Goal: Task Accomplishment & Management: Use online tool/utility

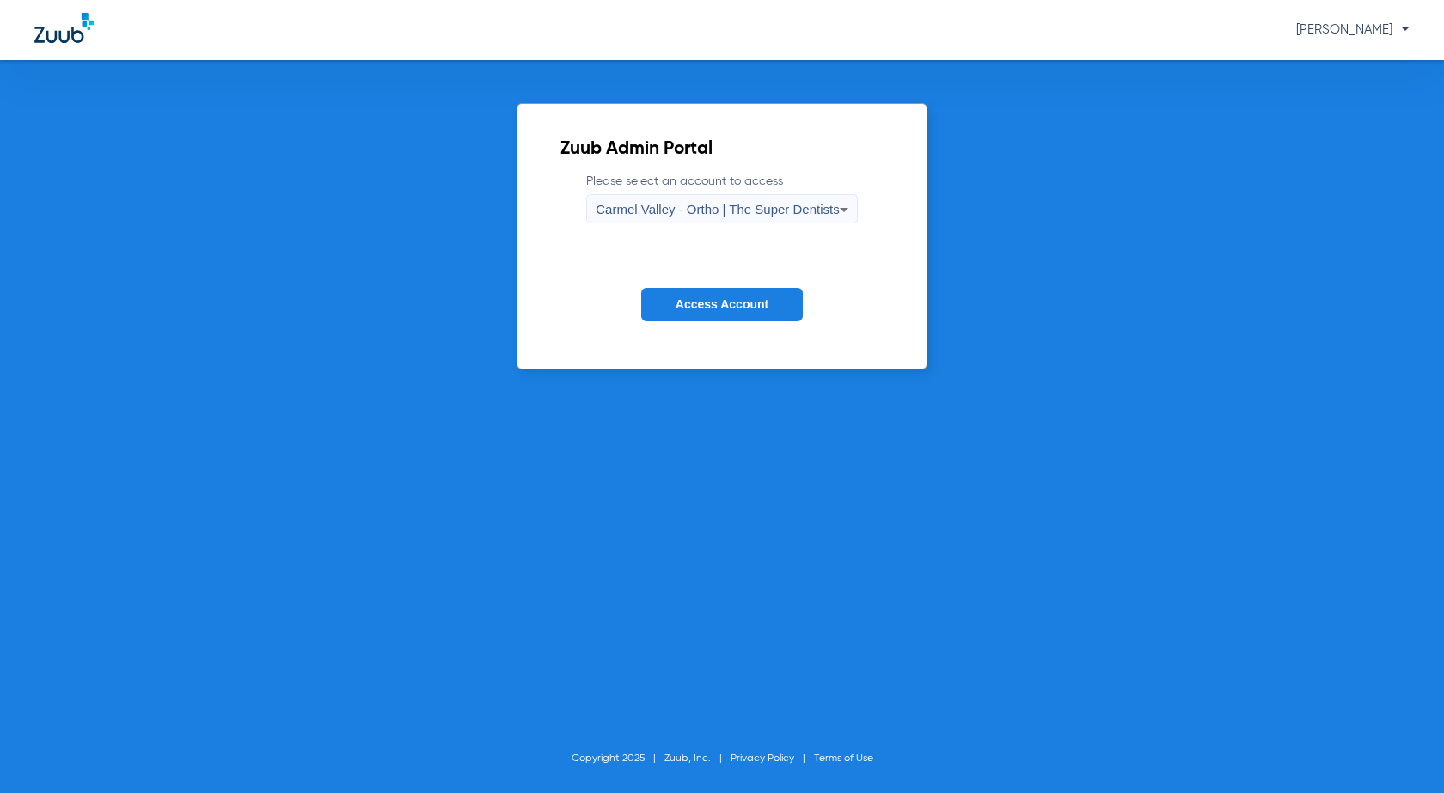
click at [690, 207] on span "Carmel Valley - Ortho | The Super Dentists" at bounding box center [717, 209] width 243 height 15
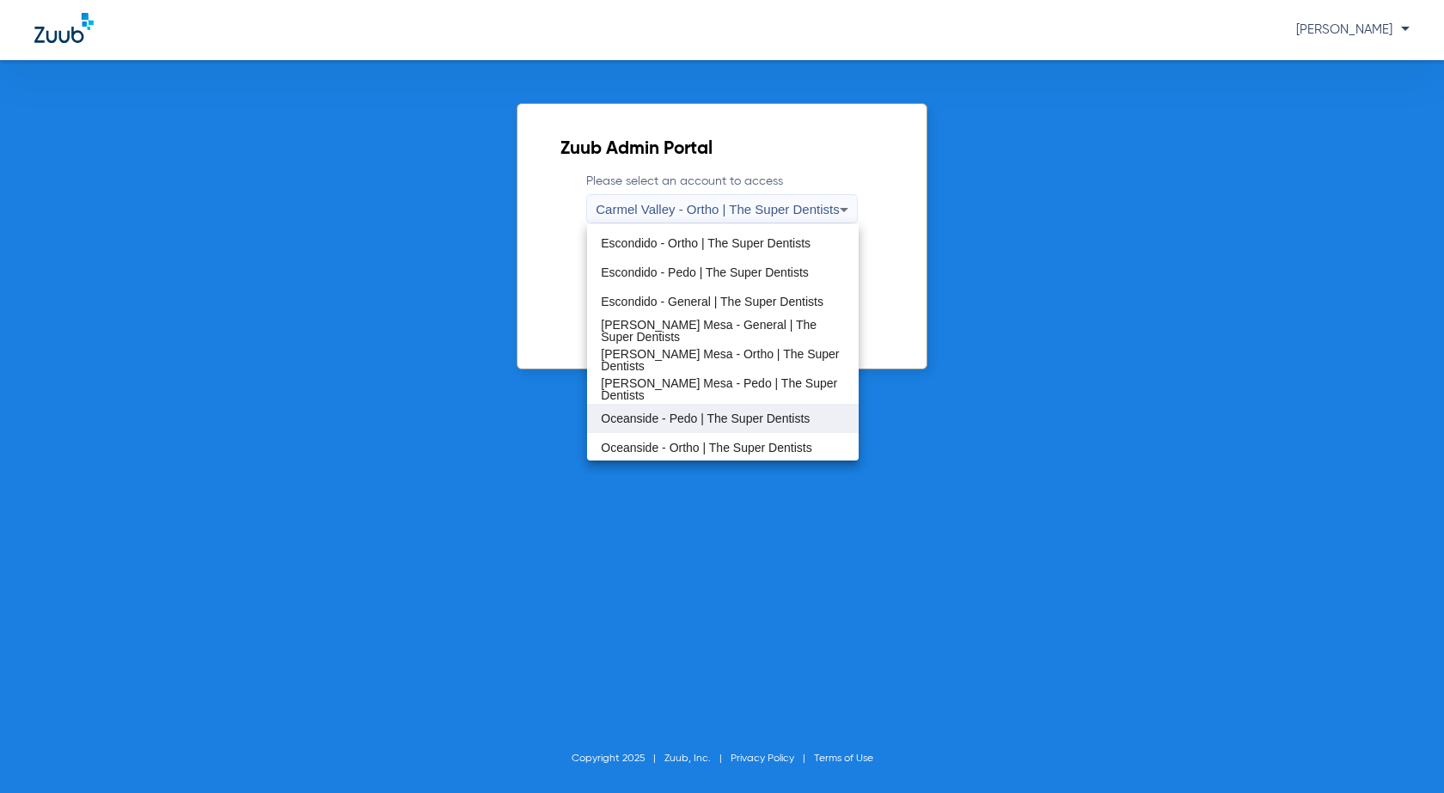
scroll to position [202, 0]
click at [658, 419] on span "Oceanside - Pedo | The Super Dentists" at bounding box center [705, 417] width 209 height 12
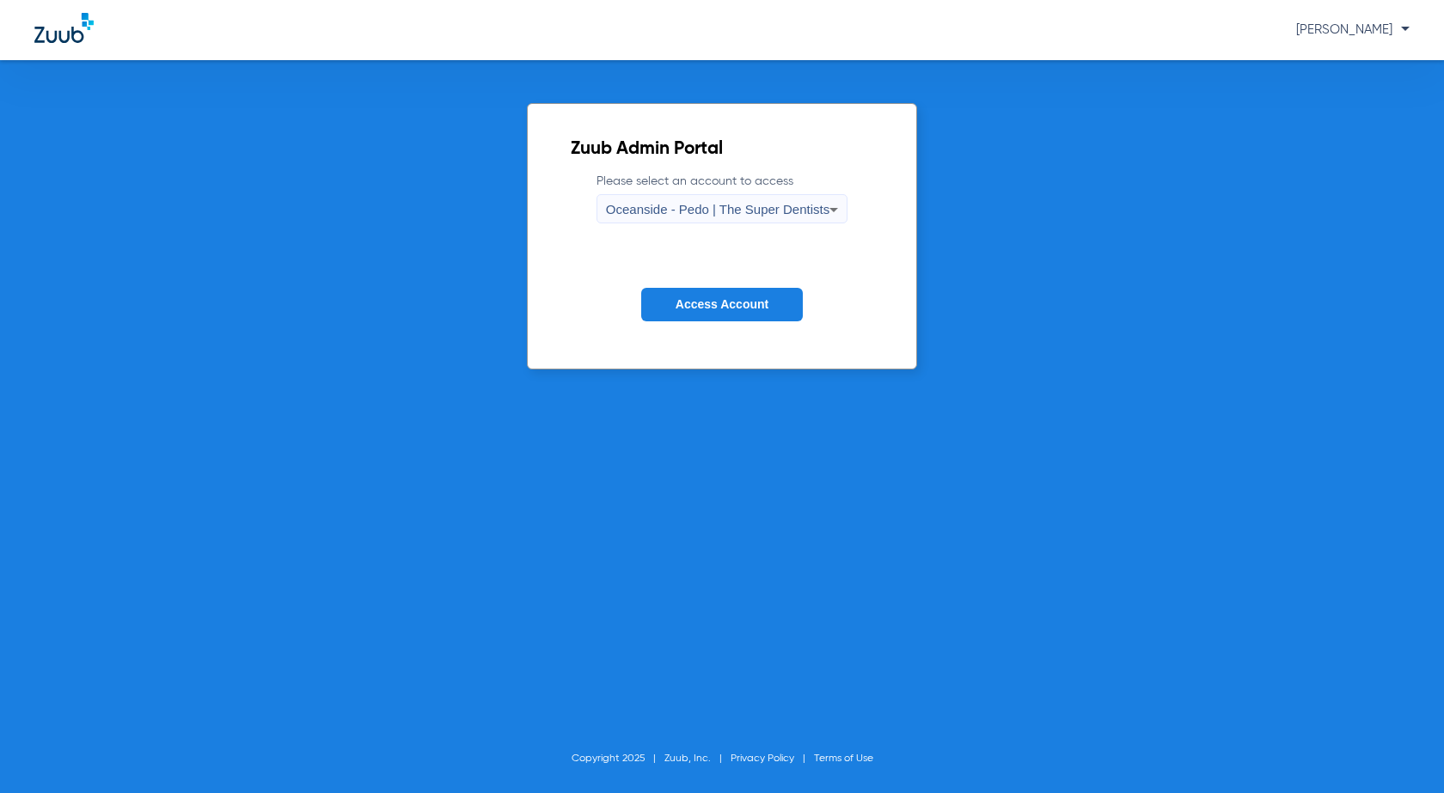
click at [728, 316] on button "Access Account" at bounding box center [722, 305] width 162 height 34
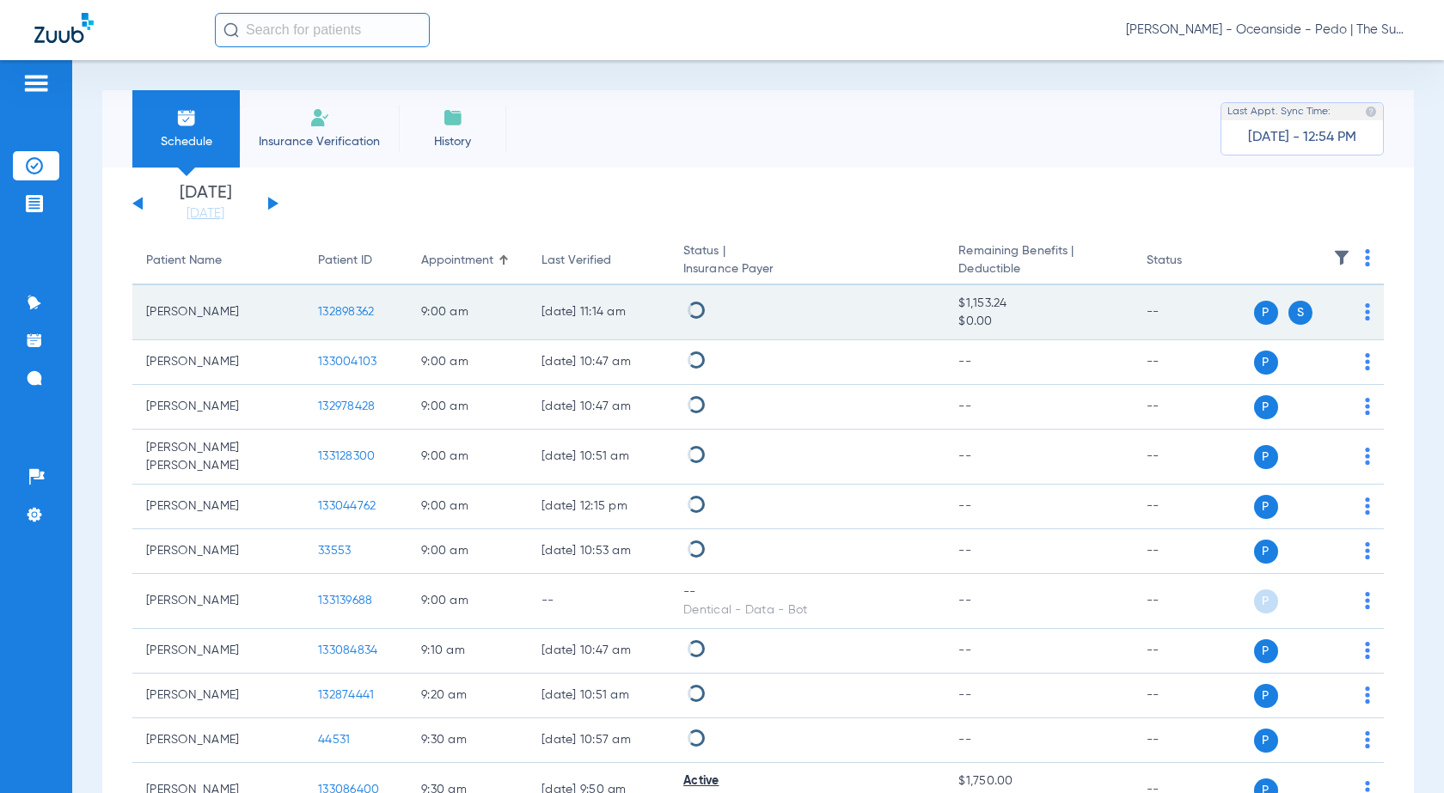
click at [1365, 253] on img at bounding box center [1367, 257] width 5 height 17
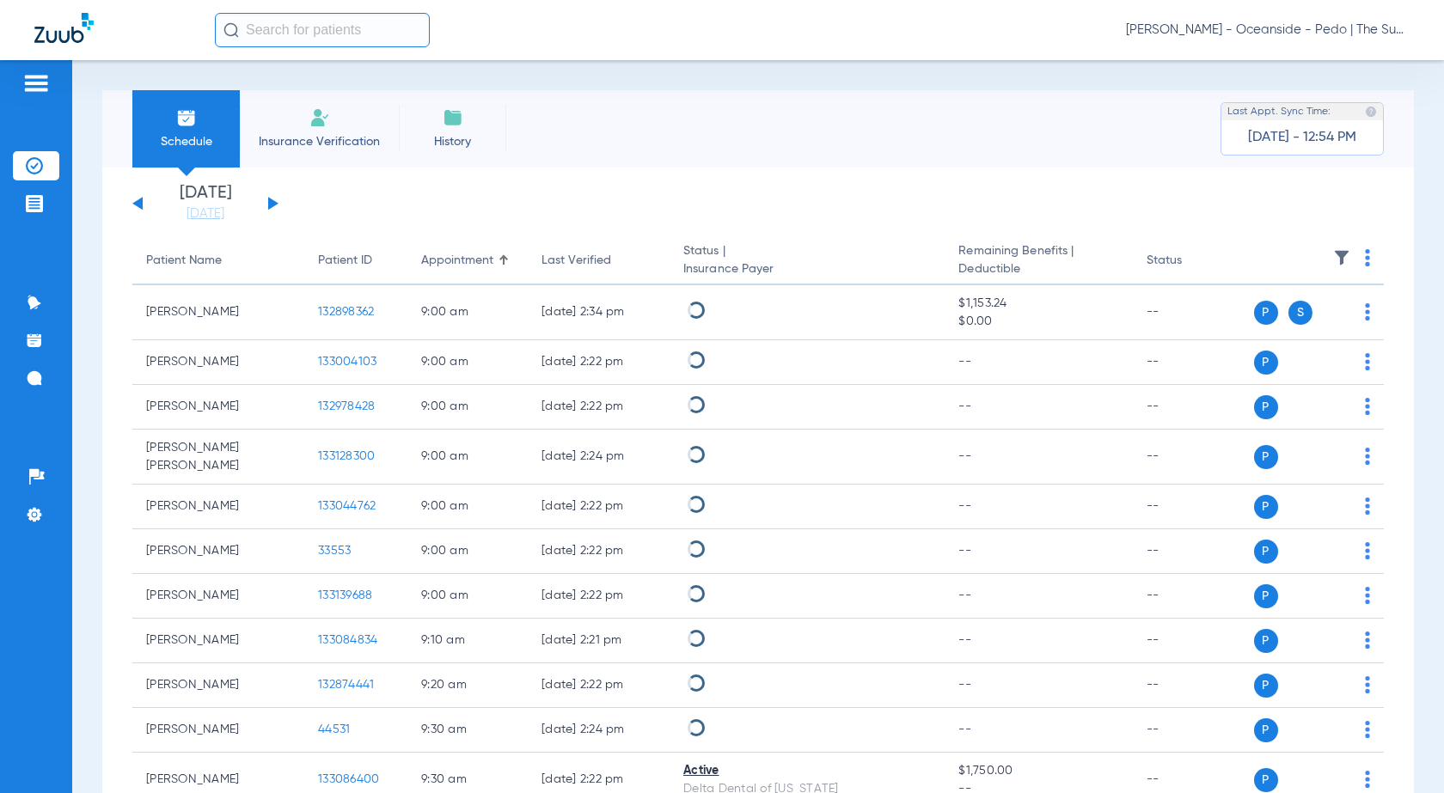
click at [277, 207] on div "[DATE] [DATE] [DATE] [DATE] [DATE] [DATE] [DATE] [DATE] [DATE] [DATE] [DATE] [D…" at bounding box center [205, 204] width 146 height 38
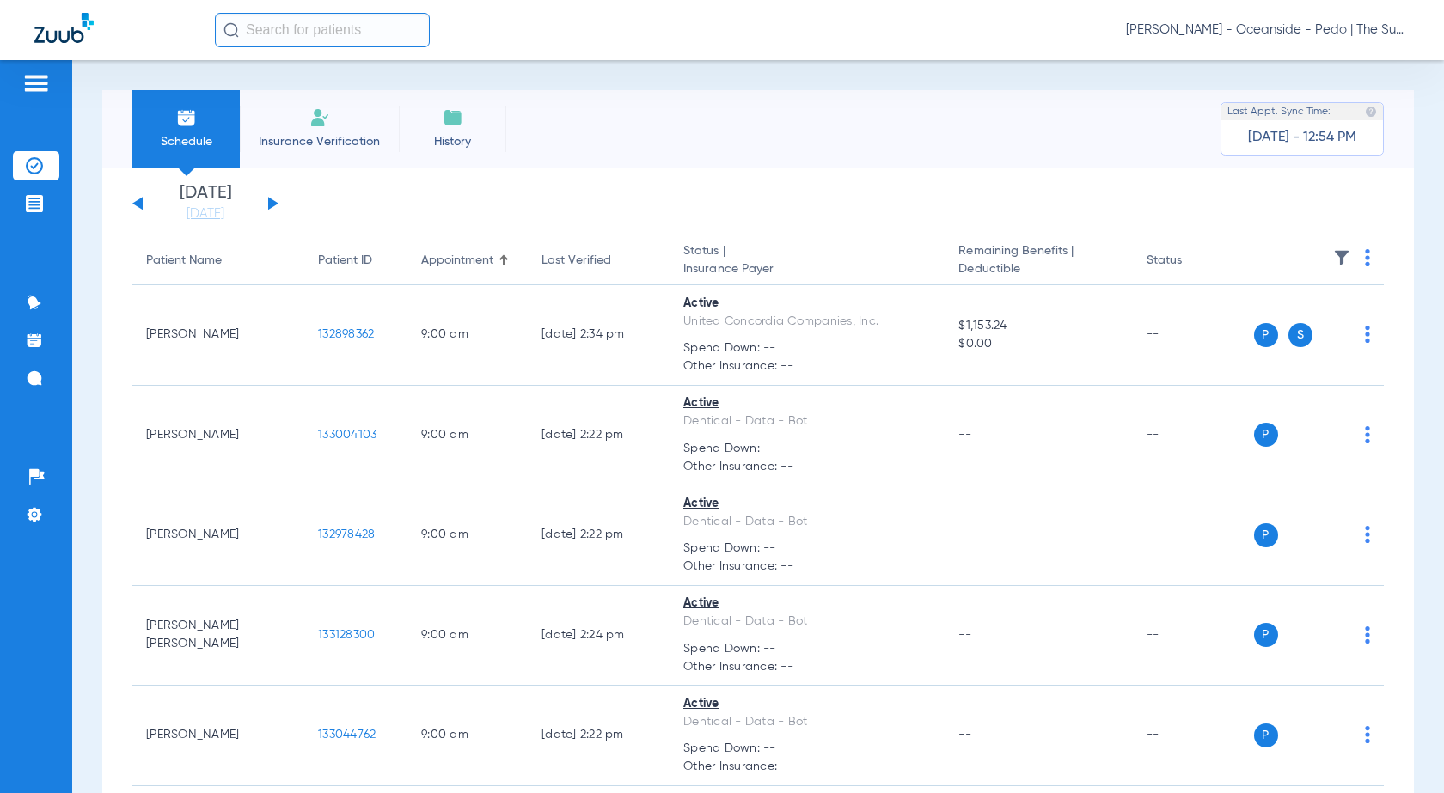
click at [272, 206] on button at bounding box center [273, 203] width 10 height 13
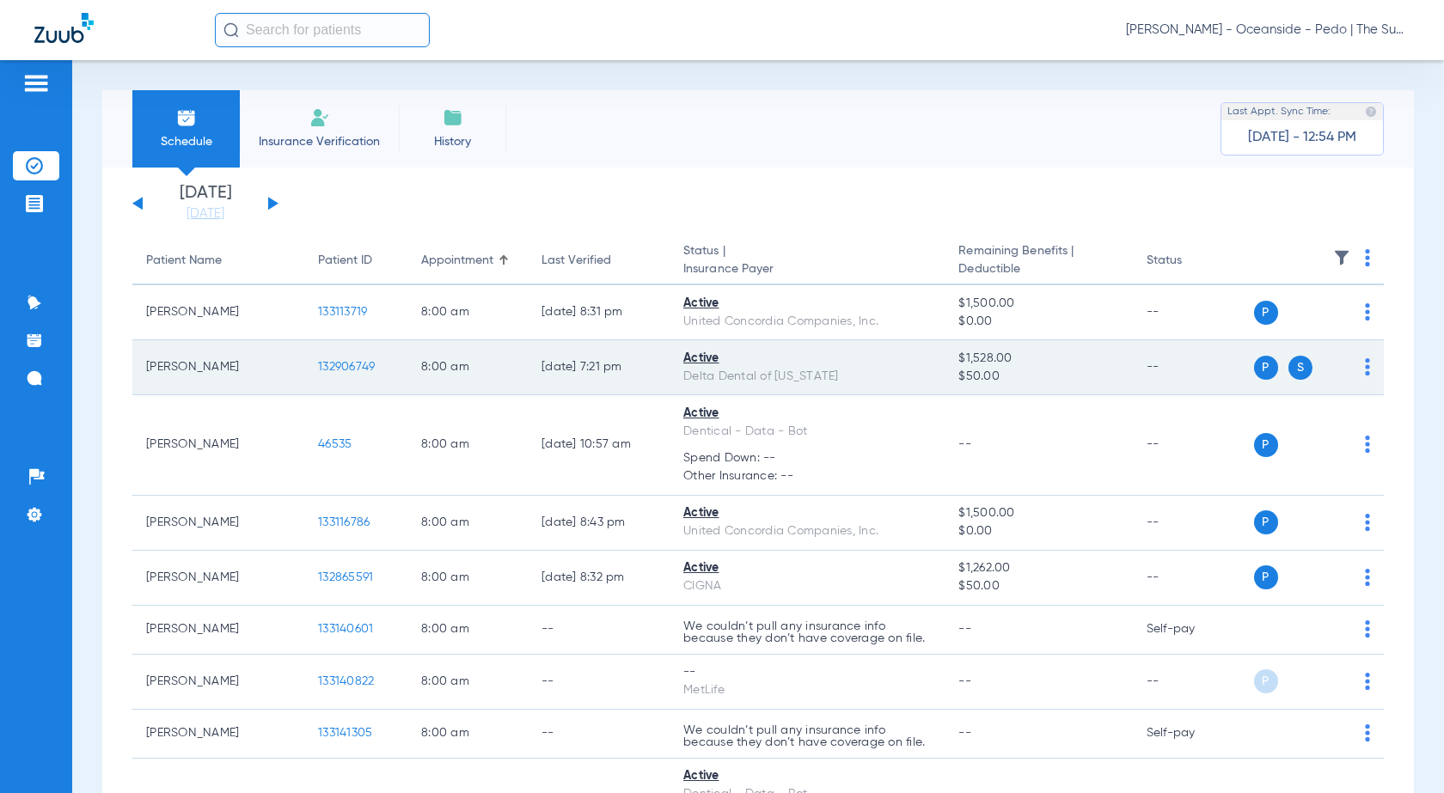
click at [1349, 261] on th at bounding box center [1316, 261] width 135 height 48
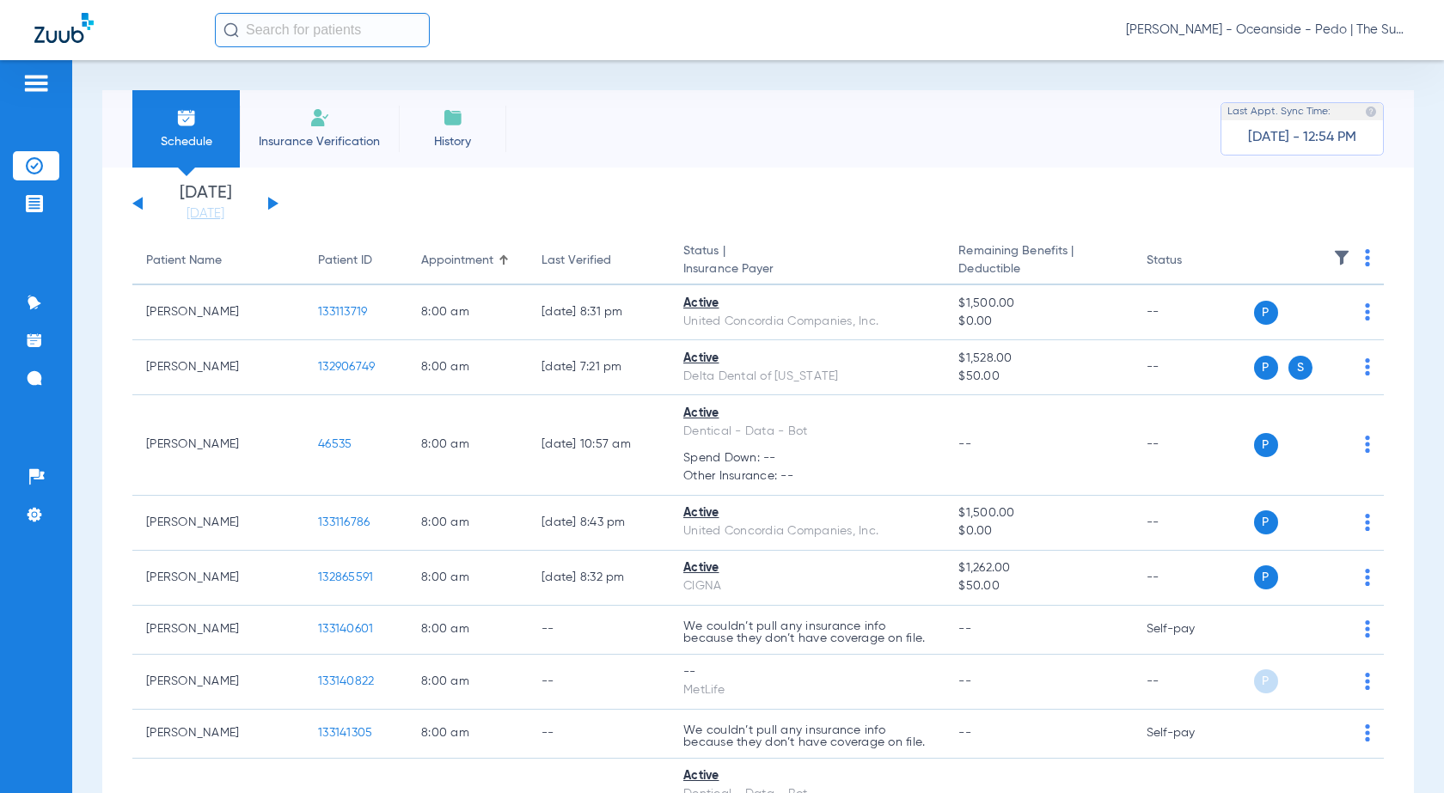
click at [1365, 262] on img at bounding box center [1367, 257] width 5 height 17
click at [1257, 320] on span "Verify All" at bounding box center [1288, 326] width 107 height 12
